Goal: Find contact information: Find contact information

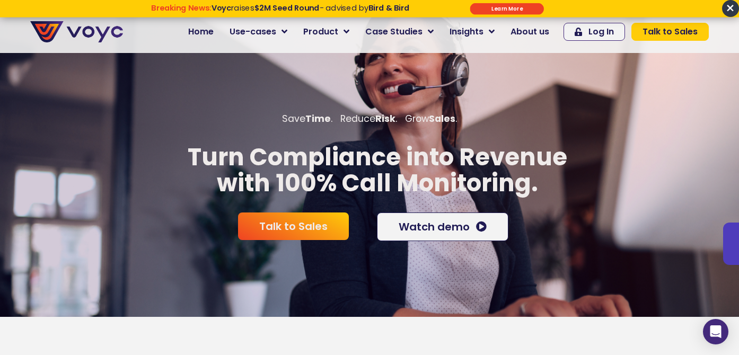
click at [732, 10] on span "×" at bounding box center [730, 8] width 17 height 17
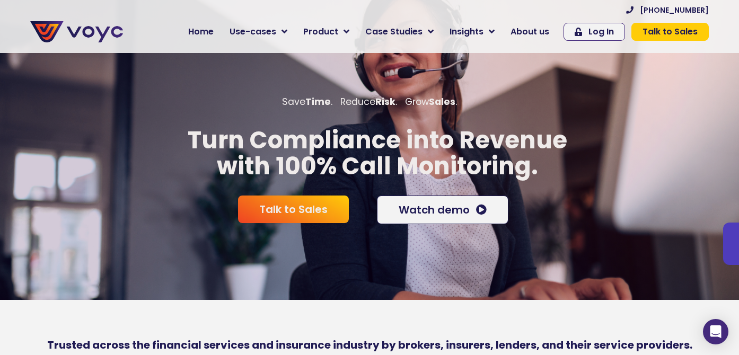
click at [684, 38] on link "Talk to Sales" at bounding box center [669, 32] width 77 height 18
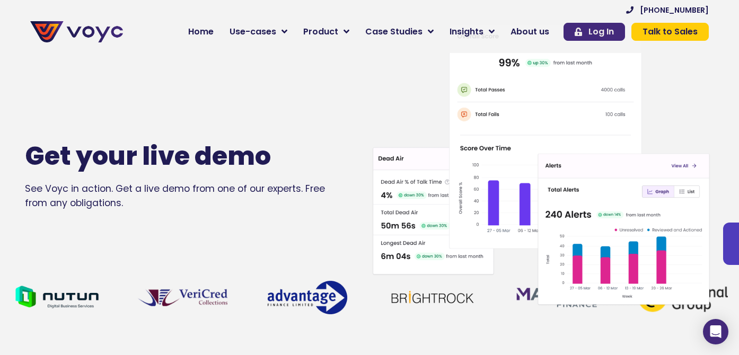
click at [606, 28] on span "Log In" at bounding box center [600, 32] width 25 height 8
